Goal: Information Seeking & Learning: Check status

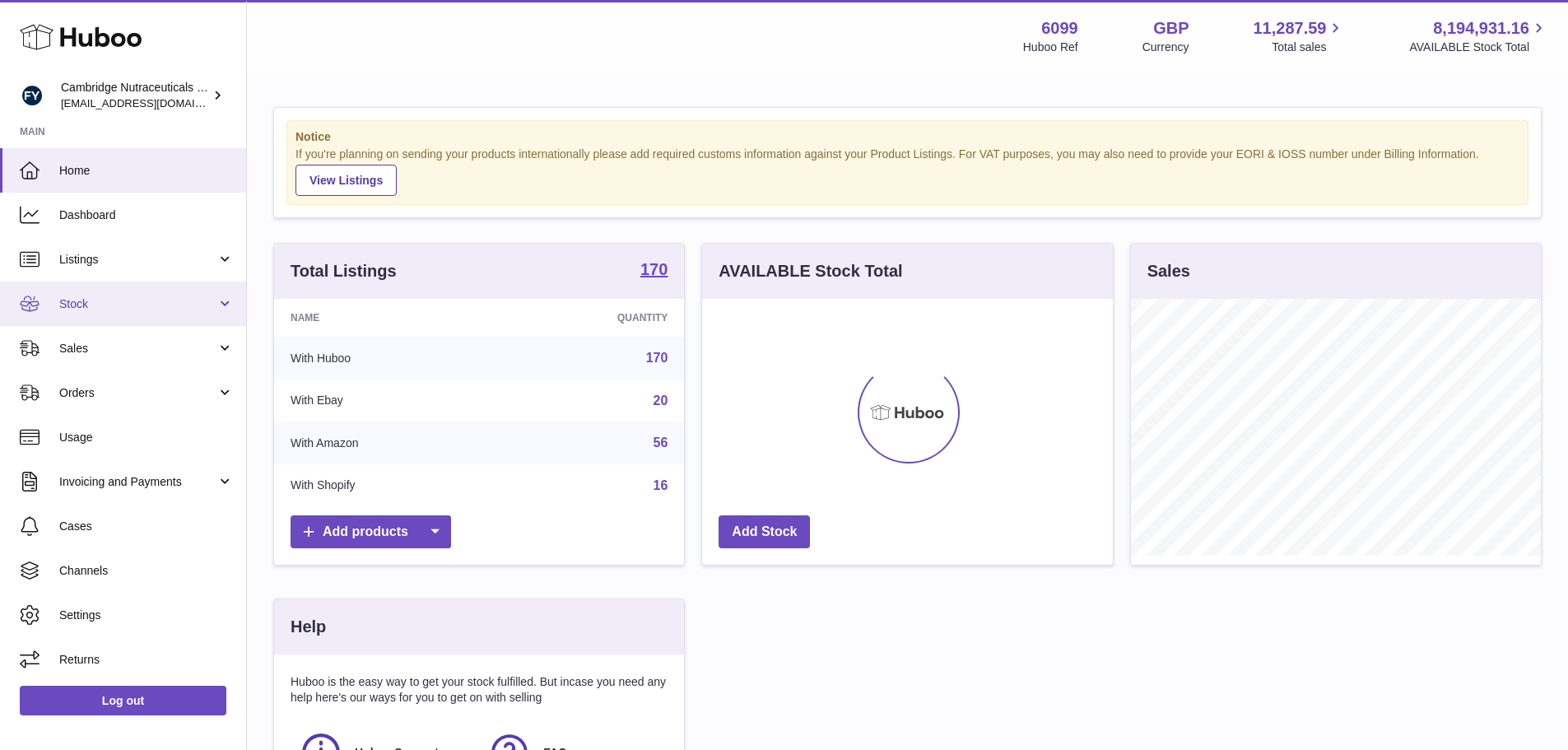
scroll to position [257, 415]
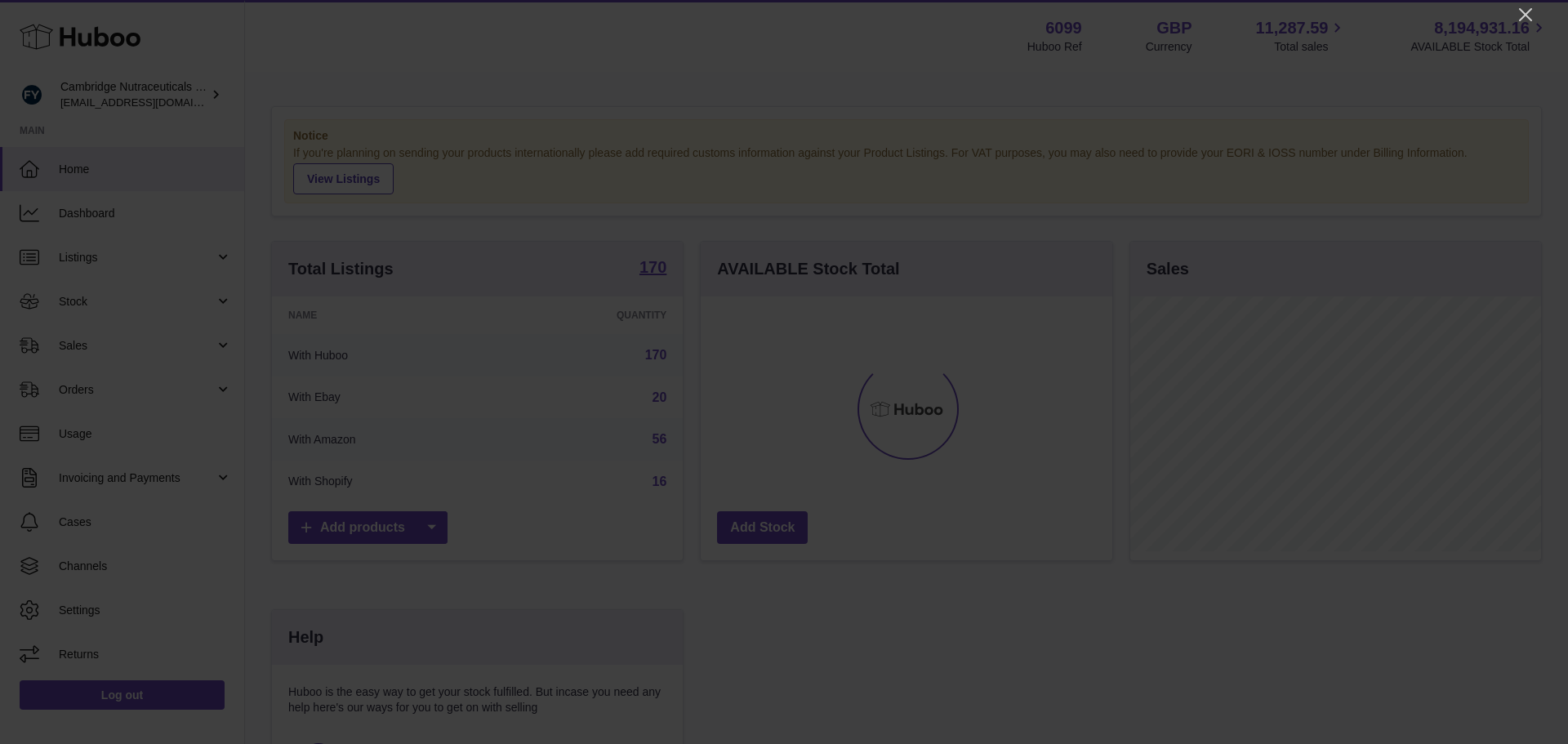
click at [1526, 4] on div at bounding box center [784, 372] width 1568 height 744
click at [1525, 12] on icon "Close" at bounding box center [1525, 14] width 20 height 20
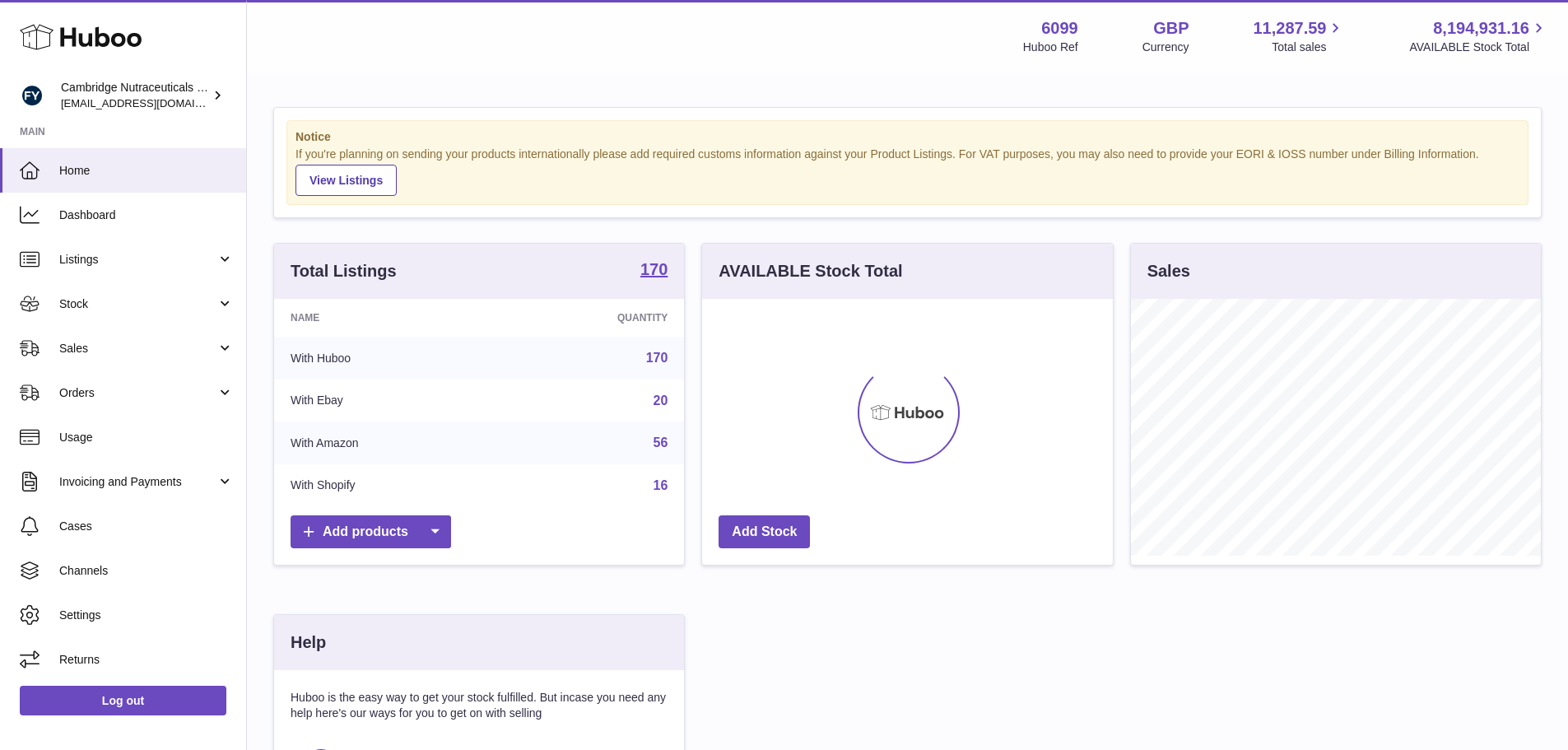
scroll to position [823144, 822767]
click at [92, 300] on span "Stock" at bounding box center [138, 303] width 158 height 15
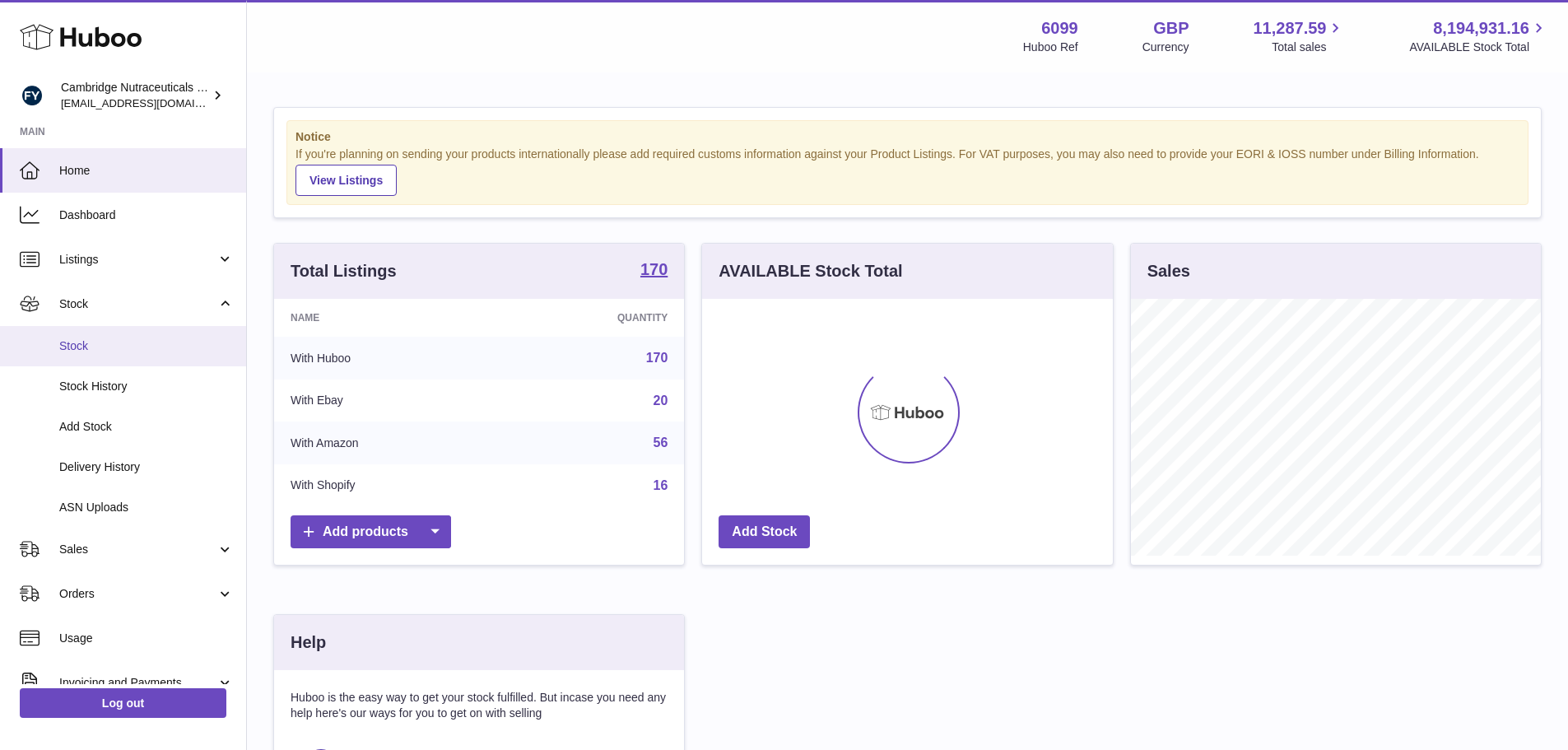
click at [159, 337] on link "Stock" at bounding box center [122, 346] width 246 height 41
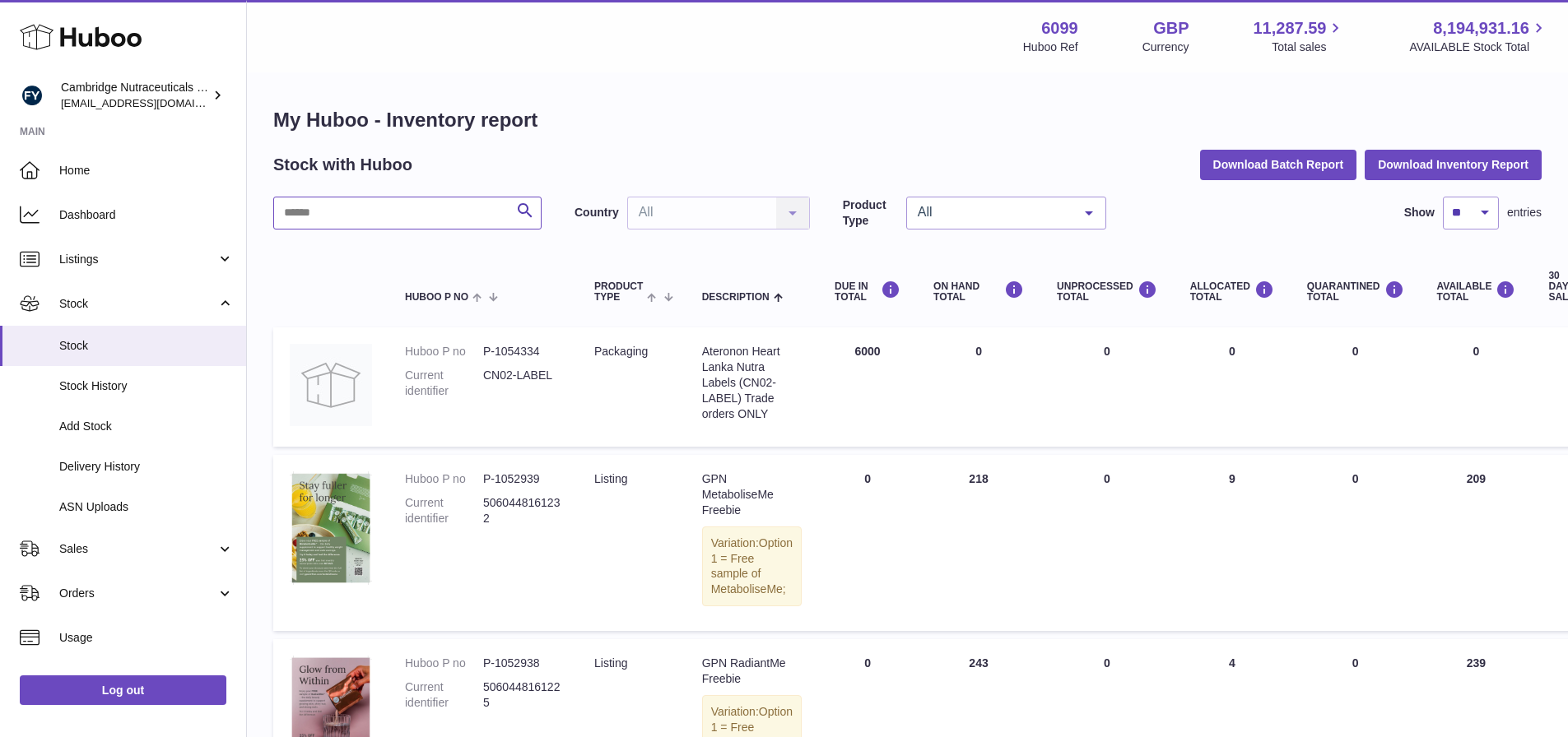
click at [413, 211] on input "text" at bounding box center [408, 213] width 268 height 33
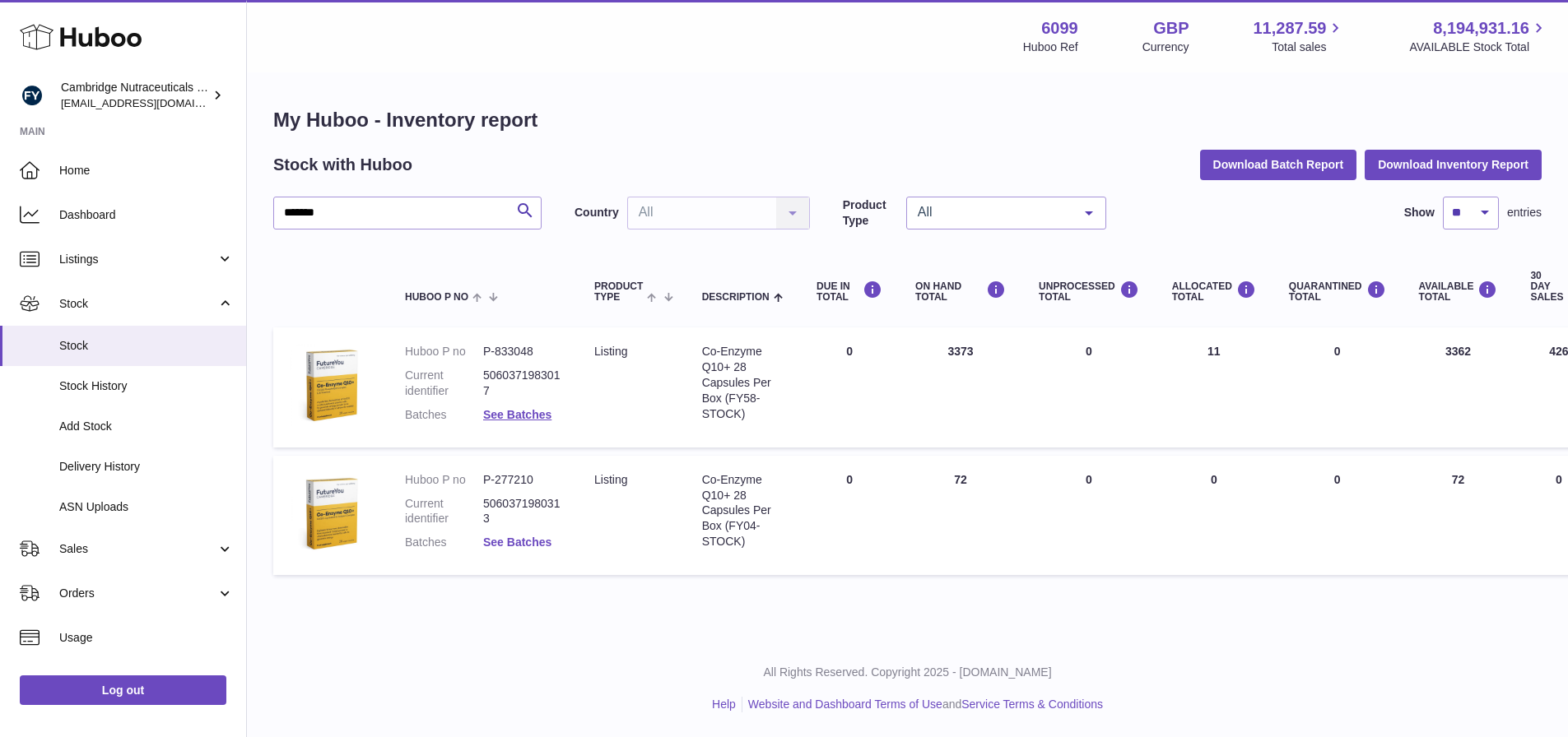
click at [525, 544] on link "See Batches" at bounding box center [518, 542] width 68 height 13
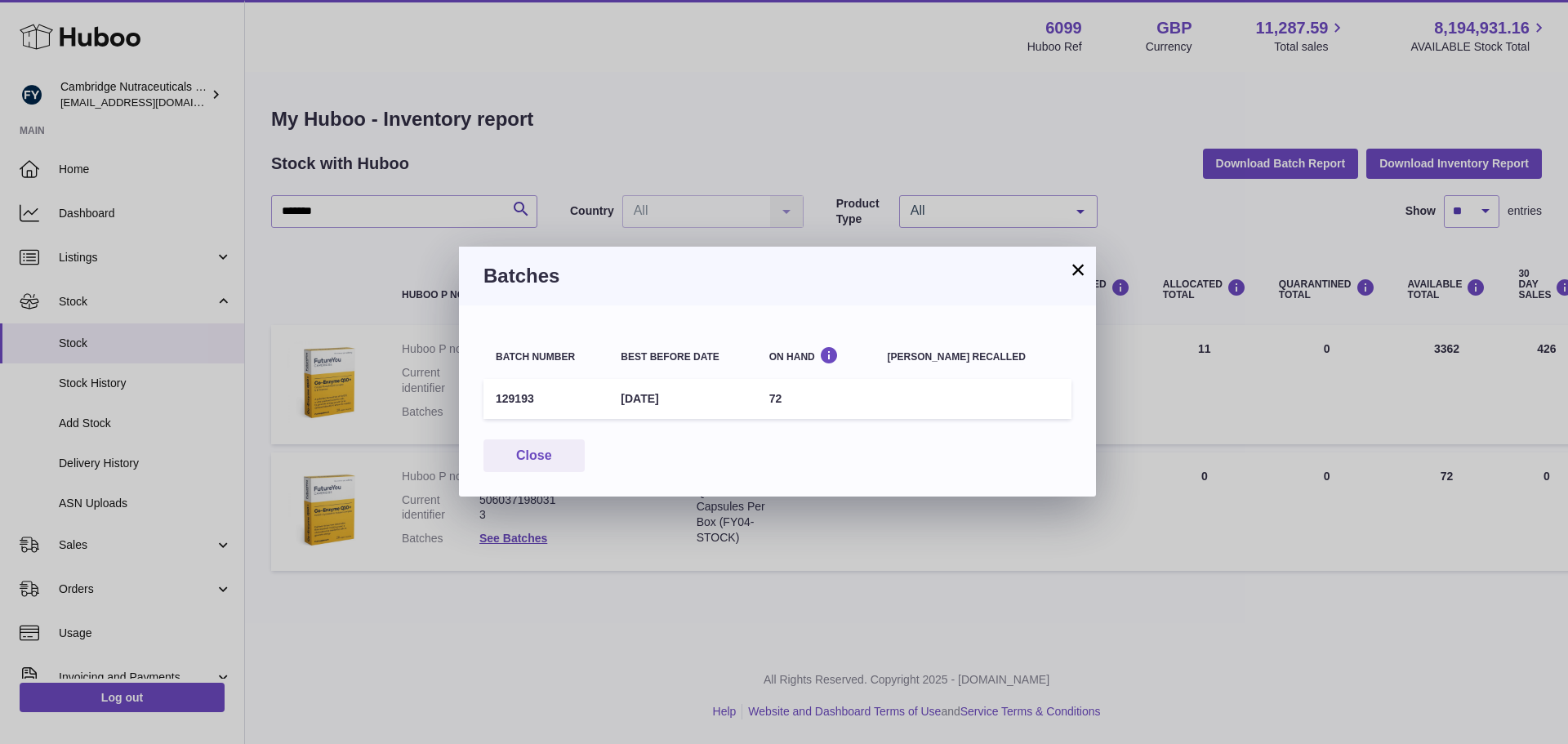
click at [1079, 263] on button "×" at bounding box center [1078, 270] width 20 height 20
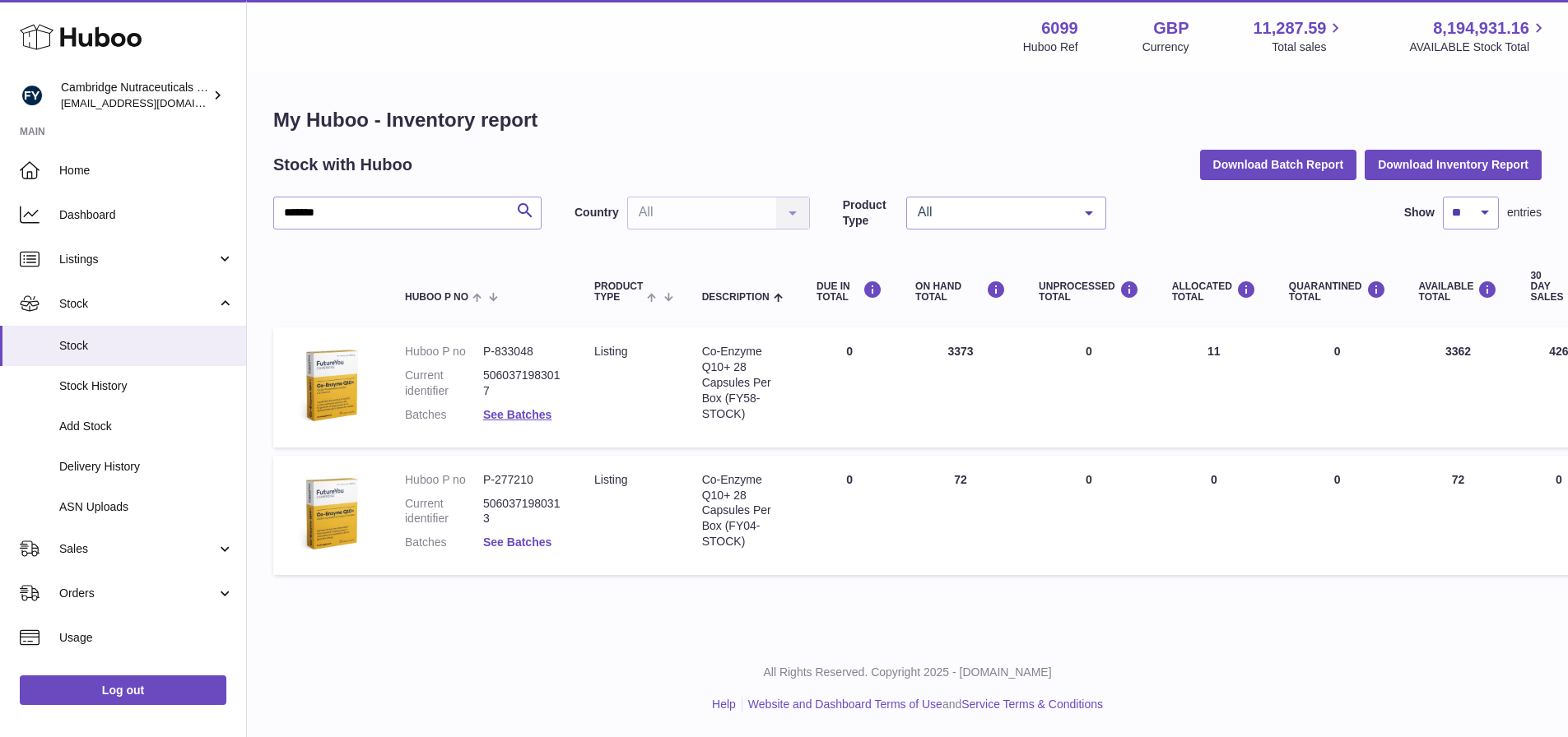
click at [522, 535] on link "See Batches" at bounding box center [518, 542] width 68 height 13
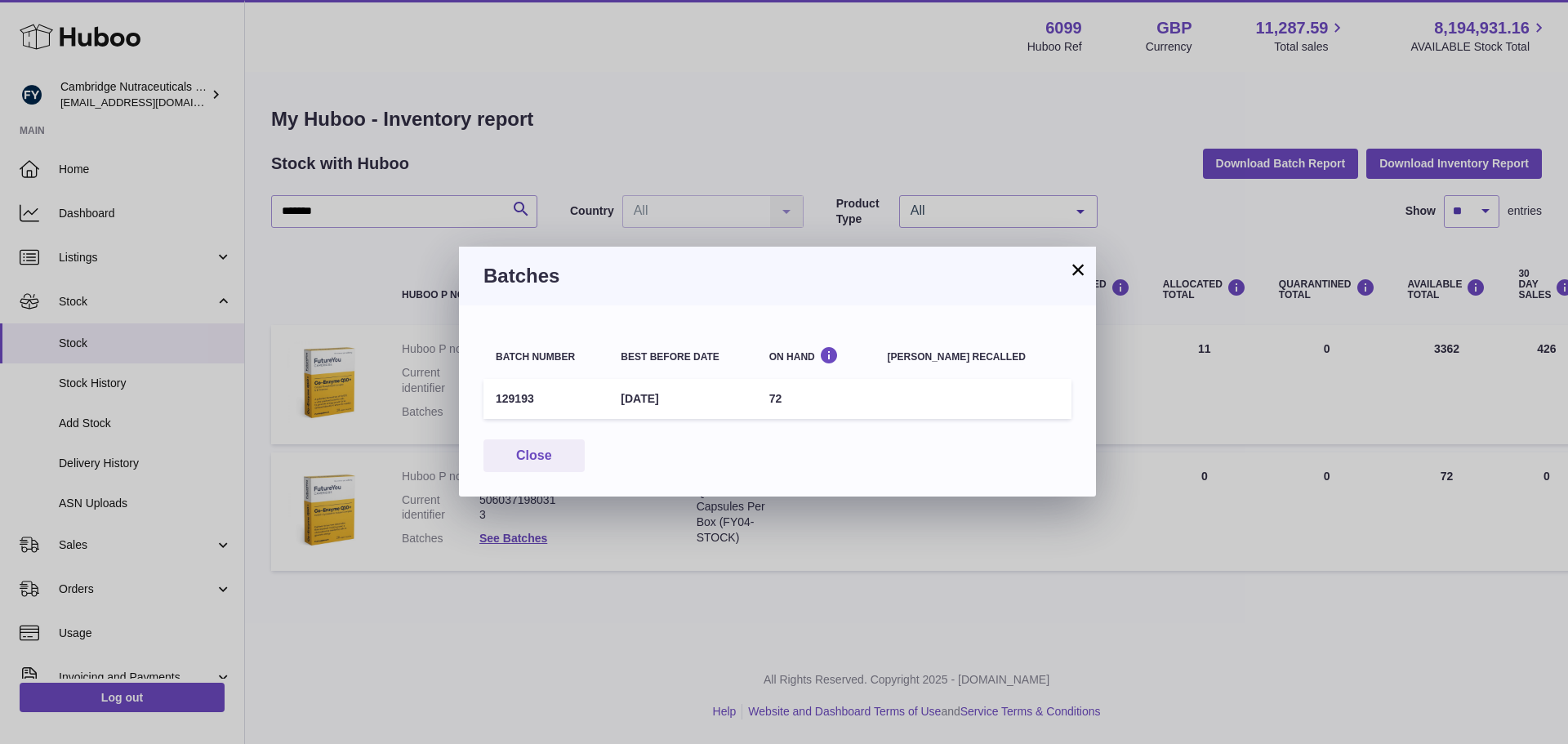
click at [1080, 264] on button "×" at bounding box center [1078, 270] width 20 height 20
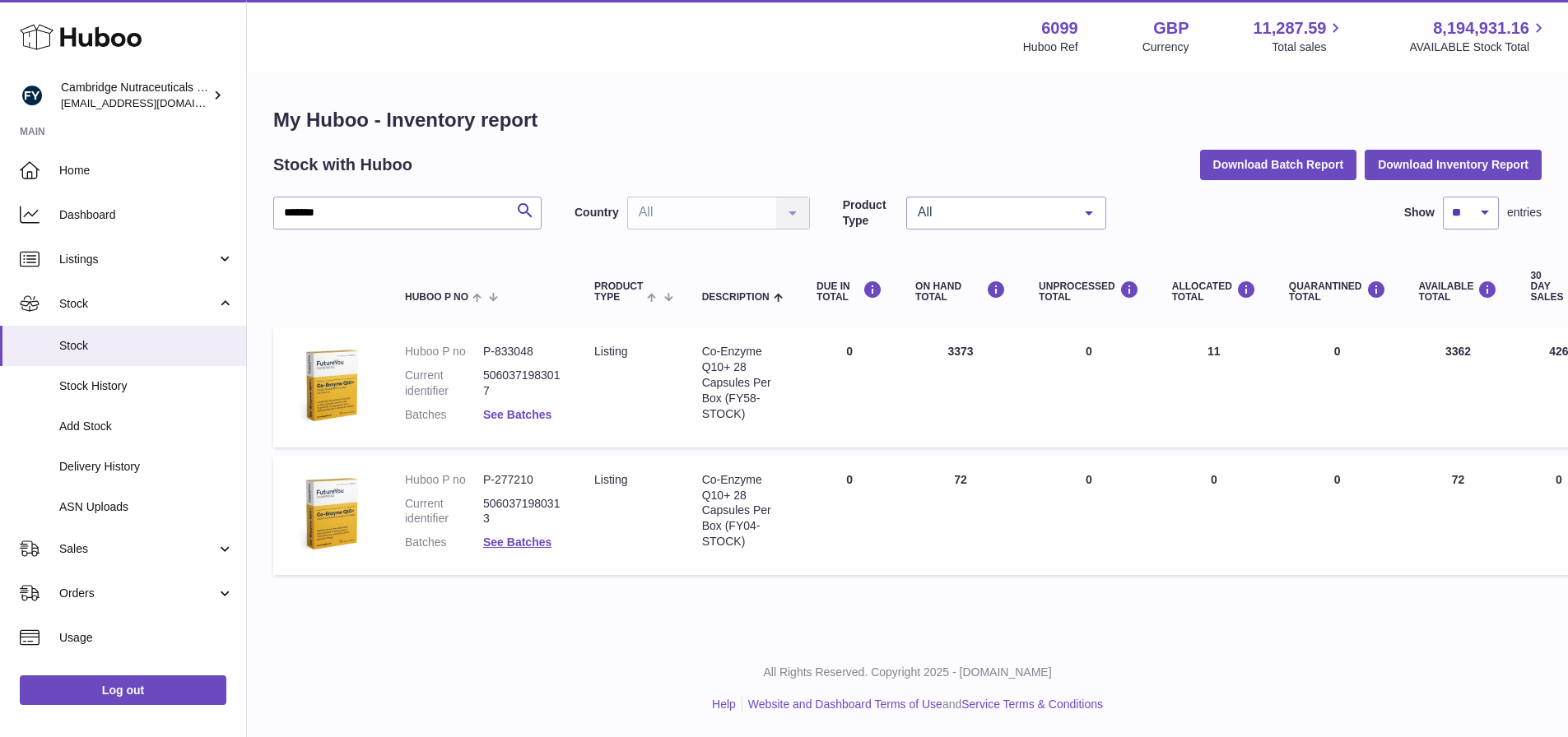
click at [522, 415] on link "See Batches" at bounding box center [518, 415] width 68 height 13
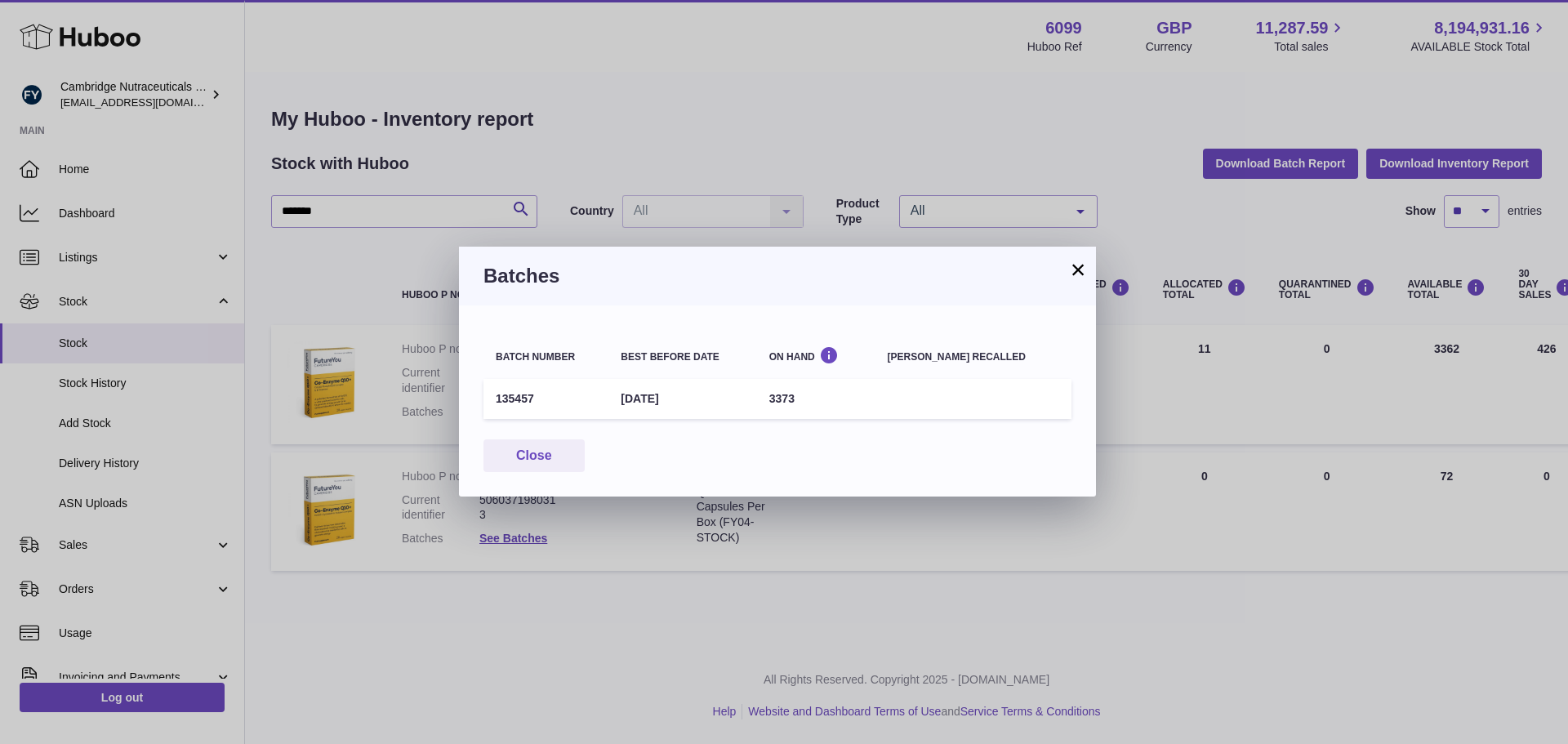
click at [1080, 270] on button "×" at bounding box center [1078, 270] width 20 height 20
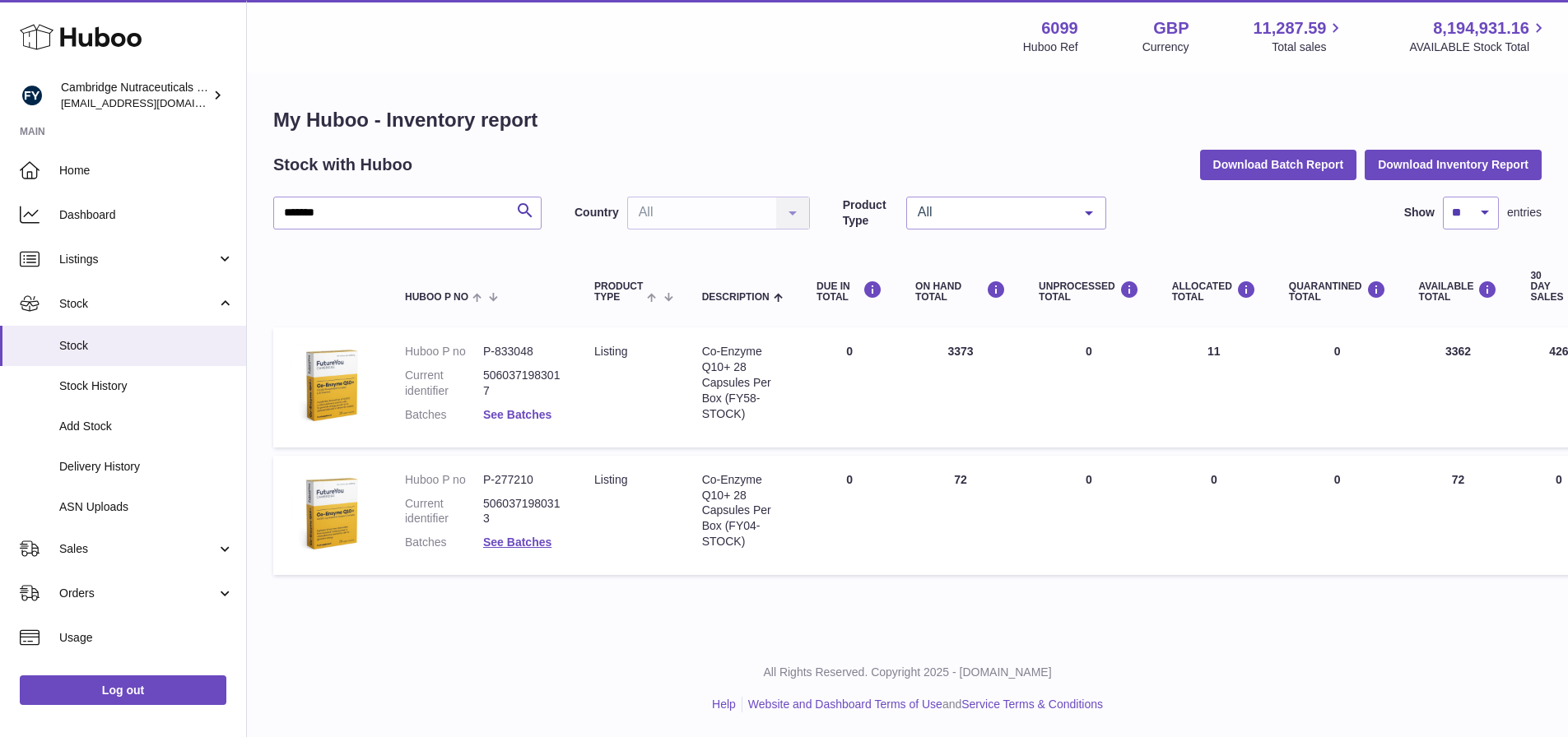
click at [526, 420] on link "See Batches" at bounding box center [518, 415] width 68 height 13
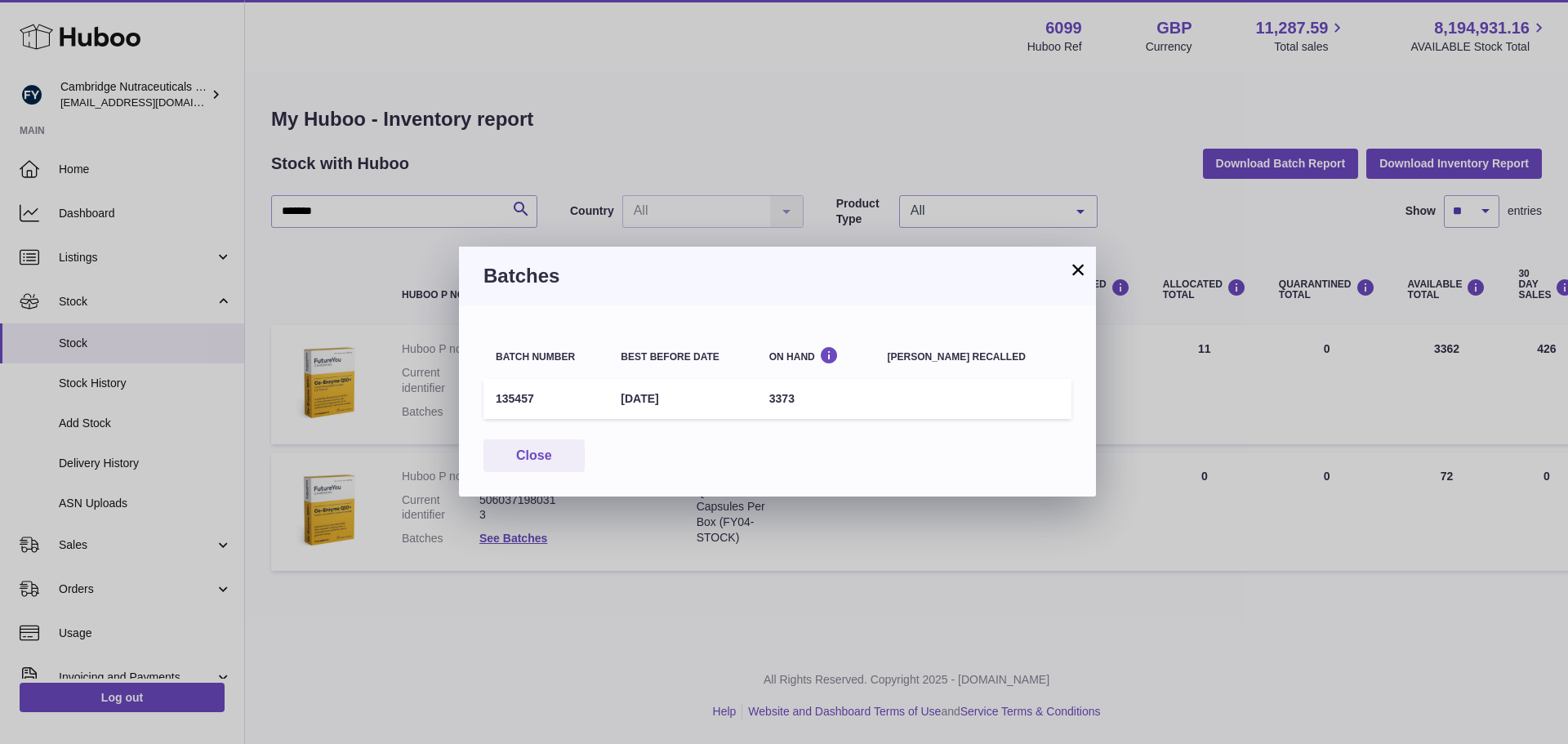
click at [1079, 265] on button "×" at bounding box center [1078, 270] width 20 height 20
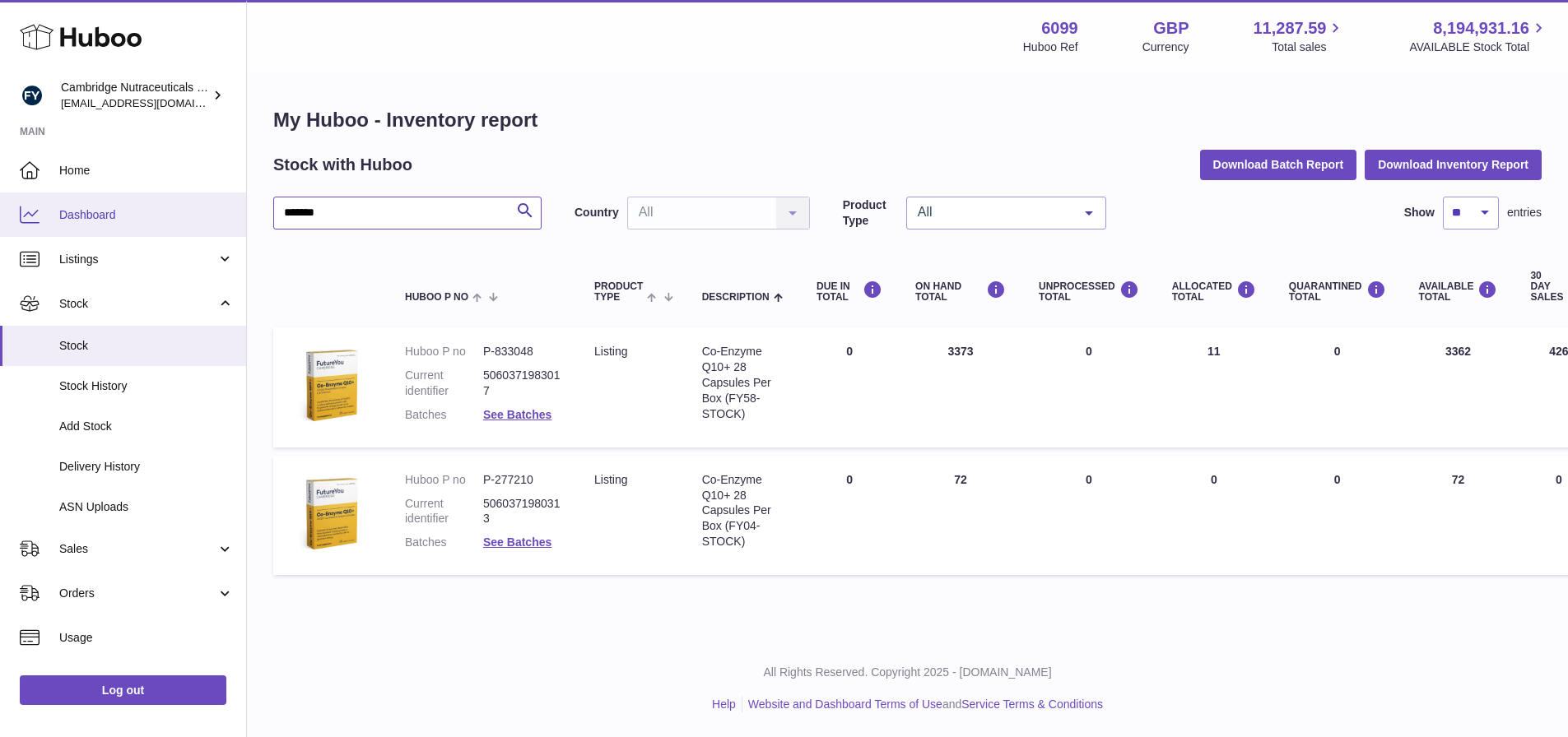
drag, startPoint x: 365, startPoint y: 212, endPoint x: 5, endPoint y: 207, distance: 360.0
click at [0, 231] on html ".st0{fill:#141414;}" at bounding box center [784, 368] width 1568 height 737
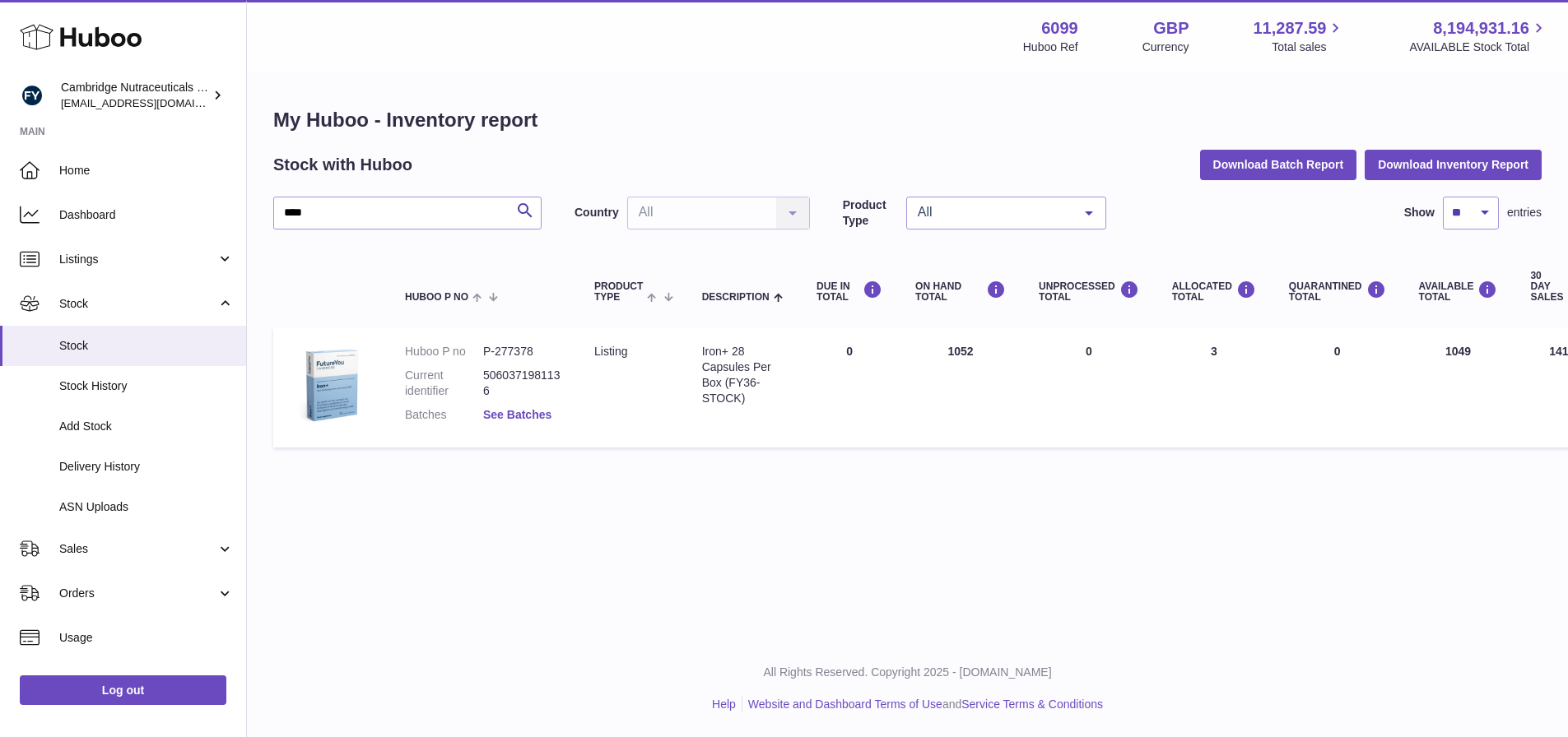
click at [503, 409] on link "See Batches" at bounding box center [518, 415] width 68 height 13
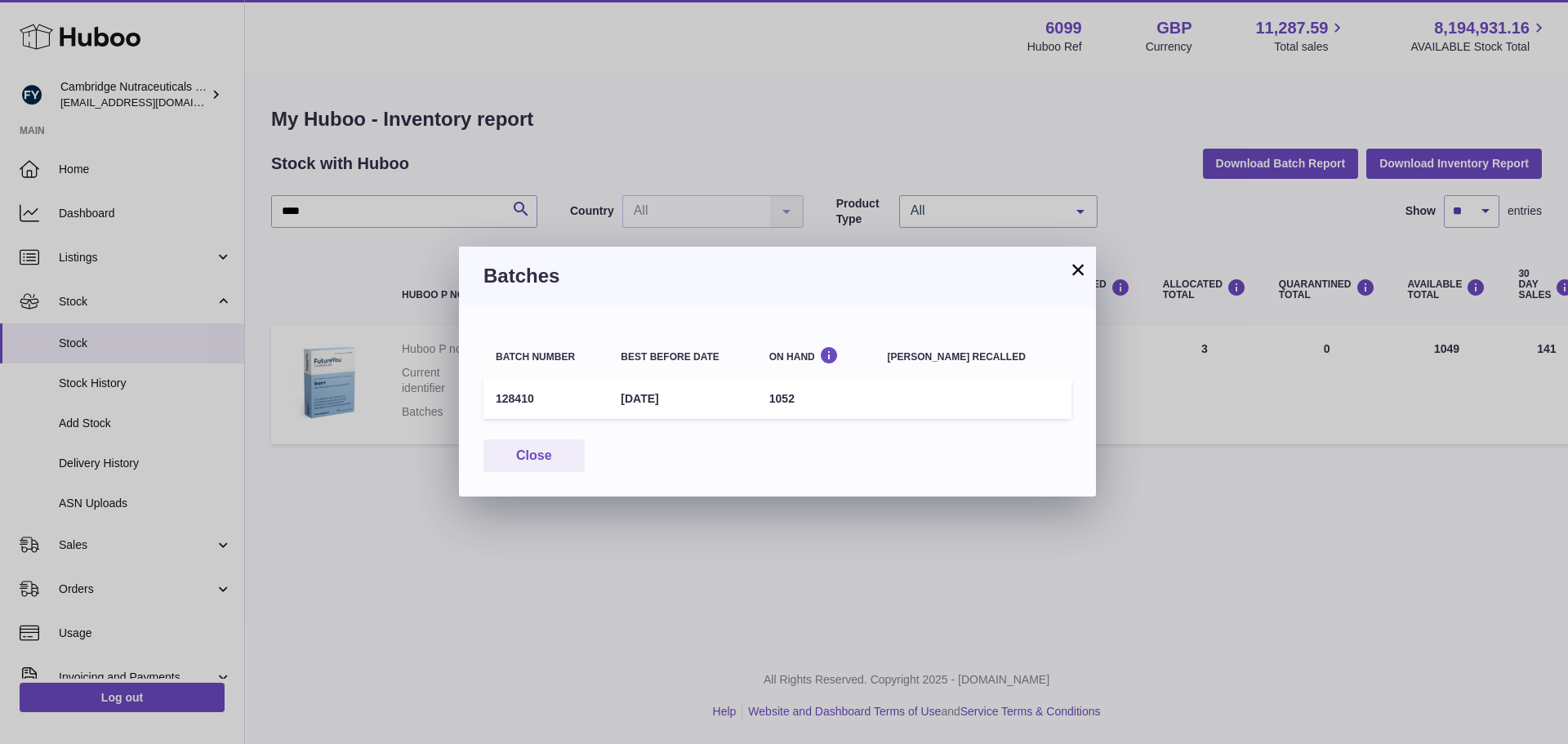
click at [1083, 264] on button "×" at bounding box center [1078, 270] width 20 height 20
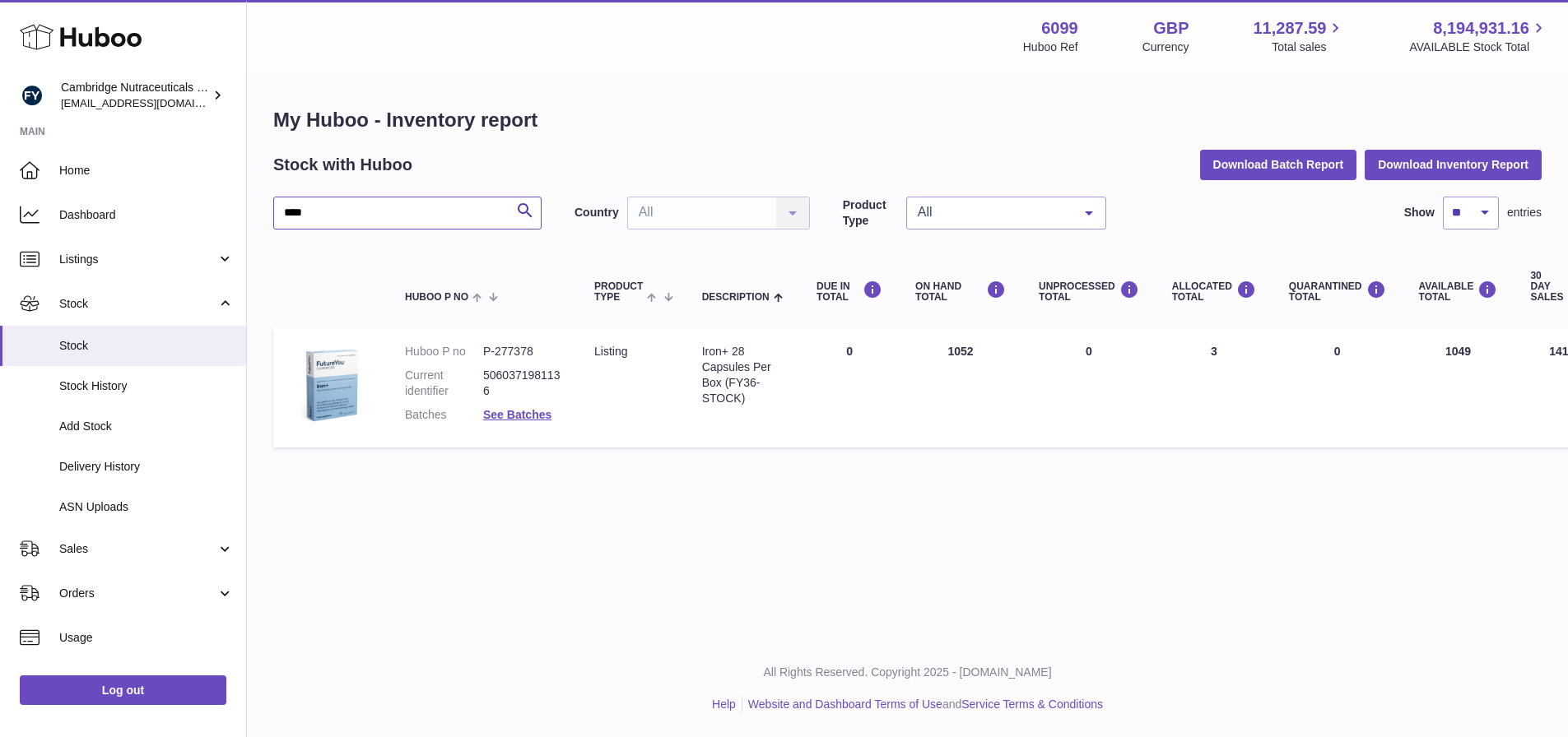
drag, startPoint x: 380, startPoint y: 216, endPoint x: 269, endPoint y: 212, distance: 111.1
click at [269, 213] on div "My Huboo - Inventory report Stock with Huboo Download Batch Report Download Inv…" at bounding box center [907, 281] width 1321 height 415
type input "**********"
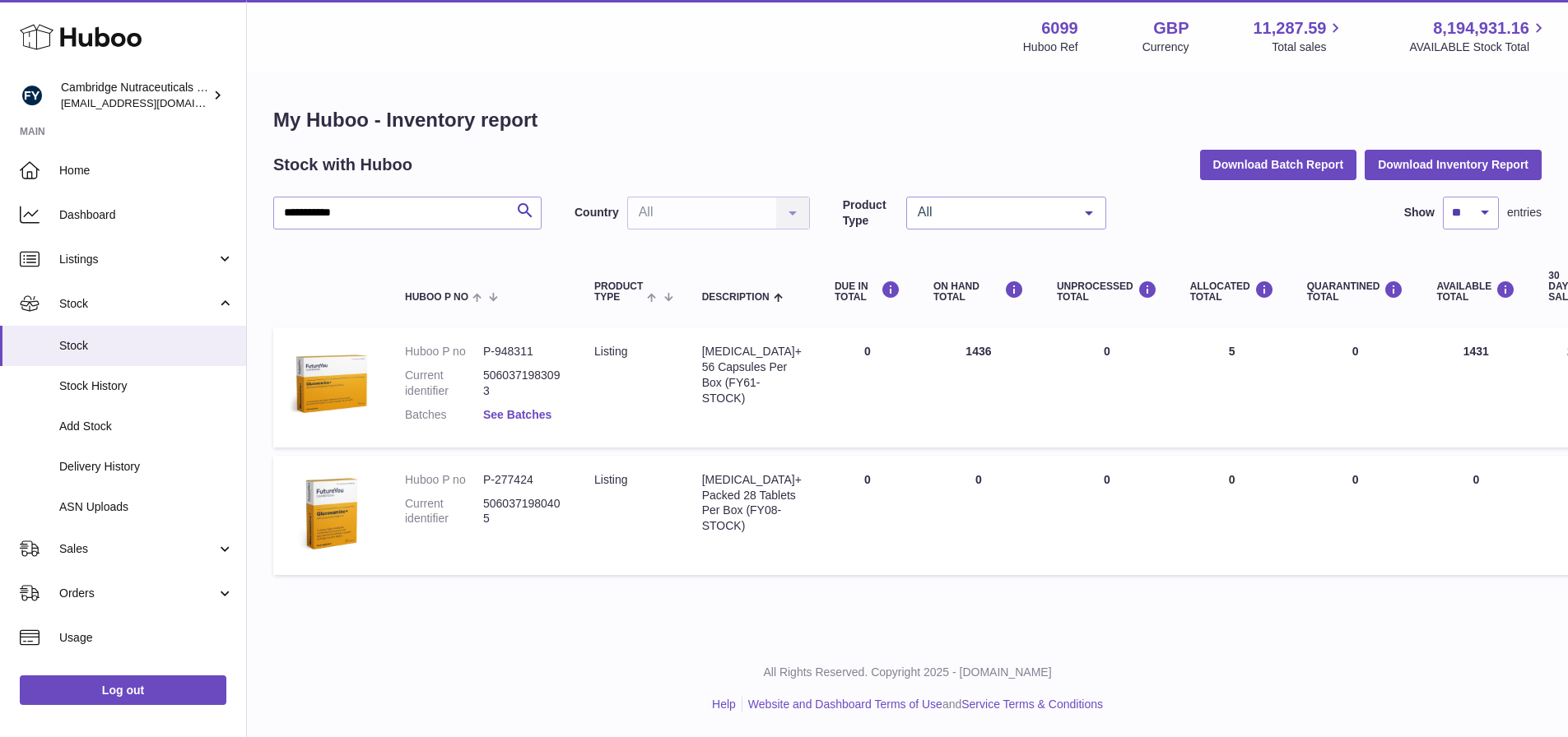
click at [512, 417] on link "See Batches" at bounding box center [518, 415] width 68 height 13
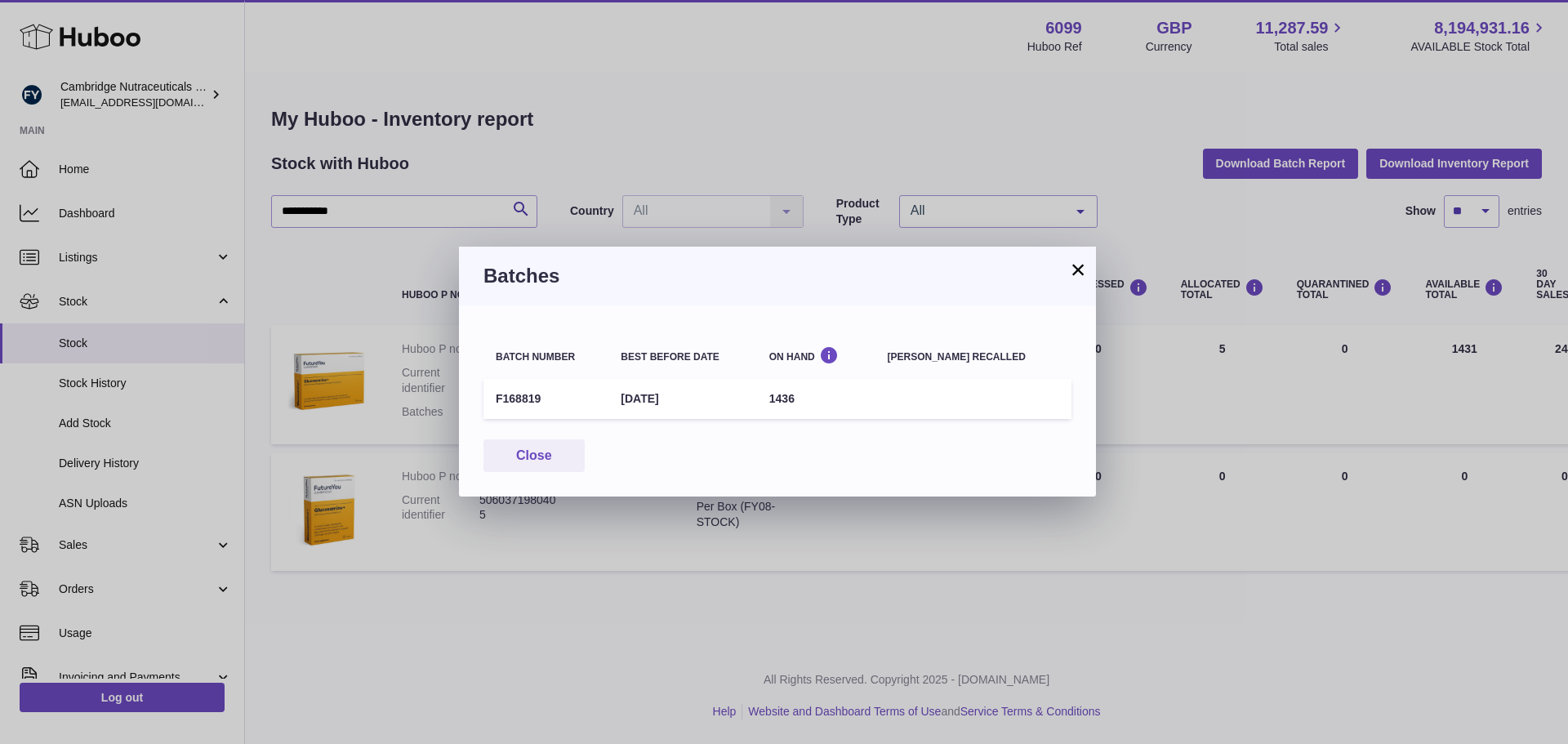
click at [1078, 272] on button "×" at bounding box center [1078, 270] width 20 height 20
